Goal: Check status: Check status

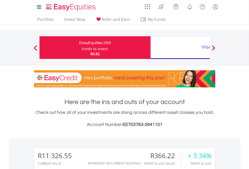
scroll to position [48, 79]
click at [82, 48] on div "Funds to invest:" at bounding box center [95, 48] width 27 height 5
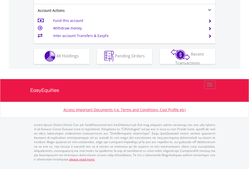
scroll to position [472, 0]
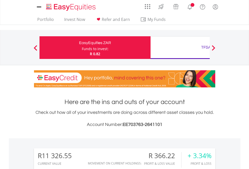
scroll to position [377, 0]
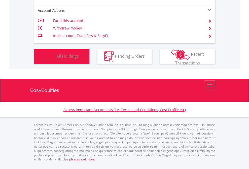
scroll to position [48, 79]
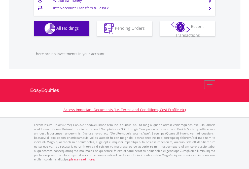
scroll to position [48, 79]
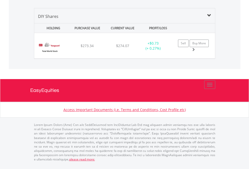
scroll to position [561, 0]
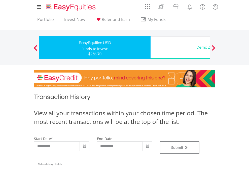
type input "**********"
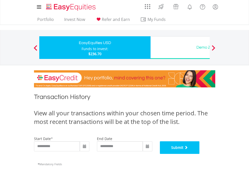
click at [200, 154] on button "Submit" at bounding box center [180, 148] width 40 height 13
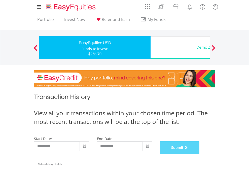
scroll to position [205, 0]
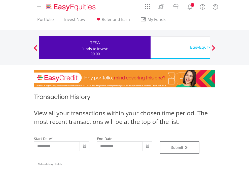
type input "**********"
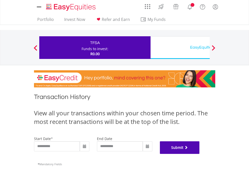
click at [200, 154] on button "Submit" at bounding box center [180, 148] width 40 height 13
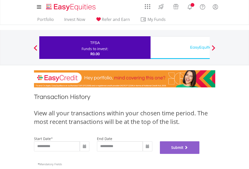
scroll to position [205, 0]
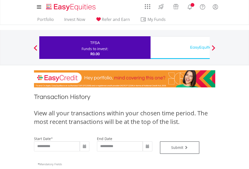
click at [180, 48] on div "EasyEquities USD" at bounding box center [206, 47] width 105 height 7
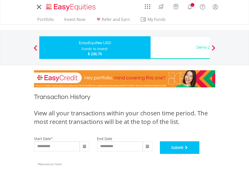
click at [200, 154] on button "Submit" at bounding box center [180, 148] width 40 height 13
